Goal: Information Seeking & Learning: Learn about a topic

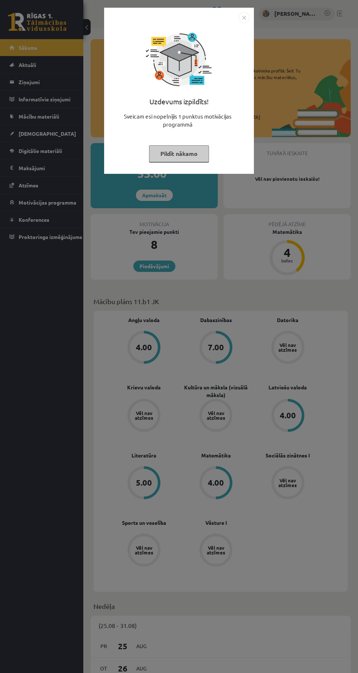
click at [189, 153] on button "Pildīt nākamo" at bounding box center [179, 153] width 60 height 17
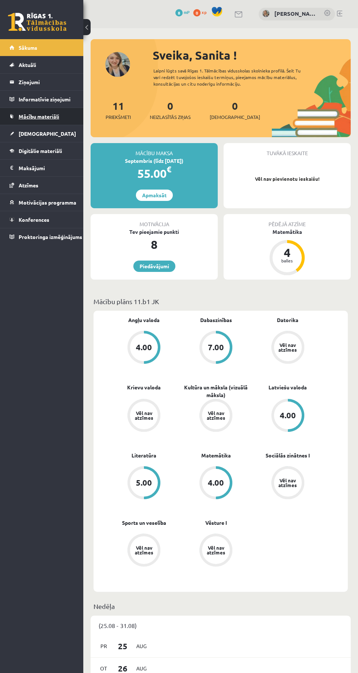
click at [51, 114] on span "Mācību materiāli" at bounding box center [39, 116] width 41 height 7
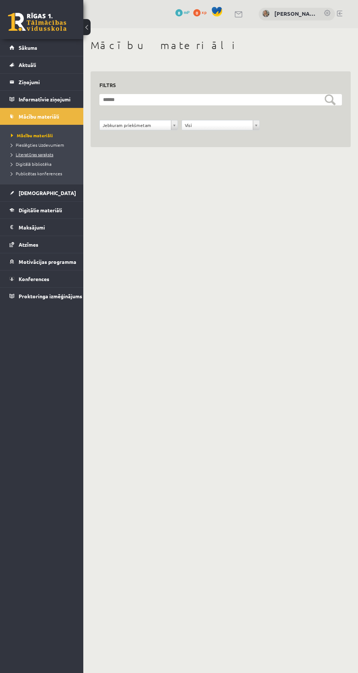
click at [46, 155] on span "Literatūras saraksts" at bounding box center [32, 154] width 42 height 6
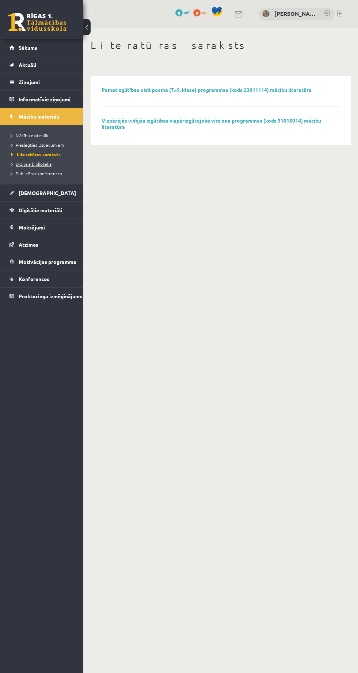
click at [40, 164] on span "Digitālā bibliotēka" at bounding box center [31, 164] width 41 height 6
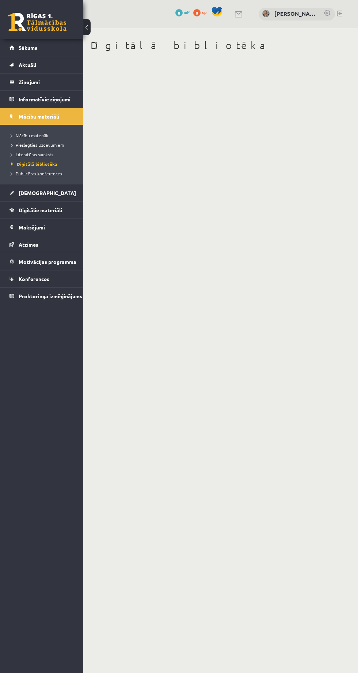
click at [52, 176] on link "Publicētas konferences" at bounding box center [43, 173] width 65 height 7
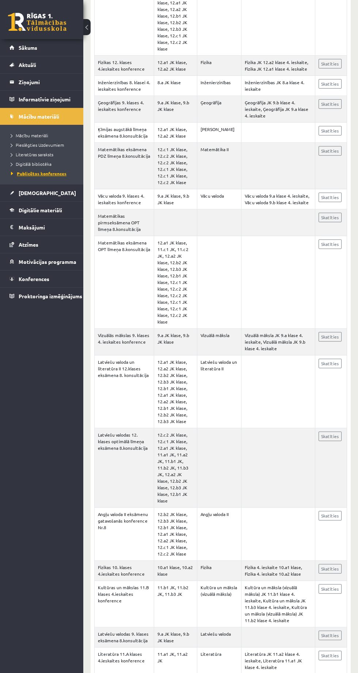
scroll to position [404, 0]
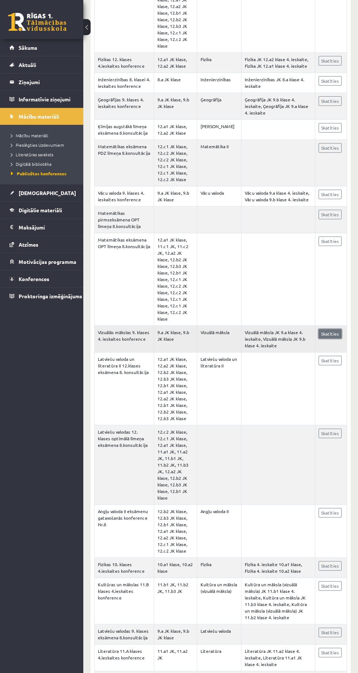
click at [334, 329] on link "Skatīties" at bounding box center [330, 334] width 23 height 10
